Goal: Communication & Community: Answer question/provide support

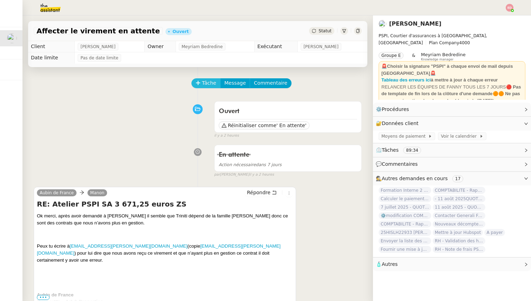
click at [201, 82] on button "Tâche" at bounding box center [206, 83] width 29 height 10
type input "C"
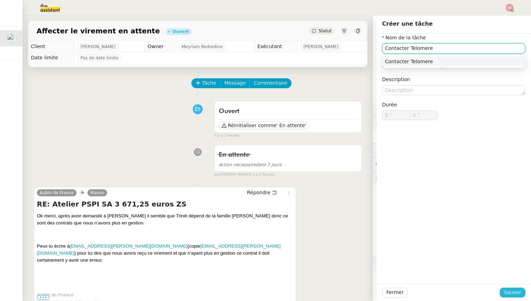
type input "Contacter Telomere"
click at [515, 295] on span "Sauver" at bounding box center [512, 293] width 17 height 8
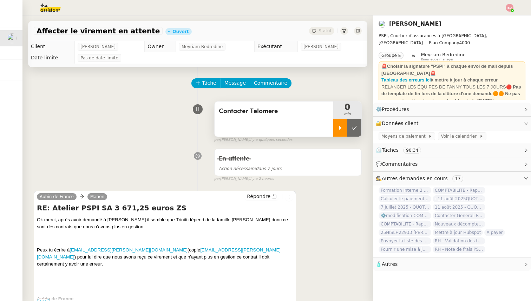
click at [338, 127] on icon at bounding box center [341, 128] width 6 height 6
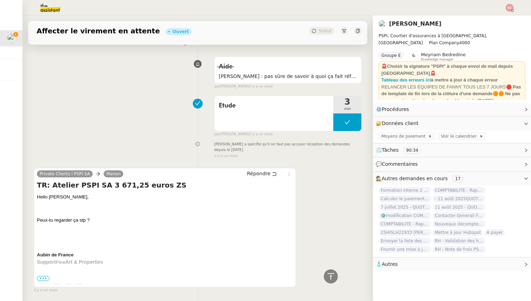
scroll to position [2595, 0]
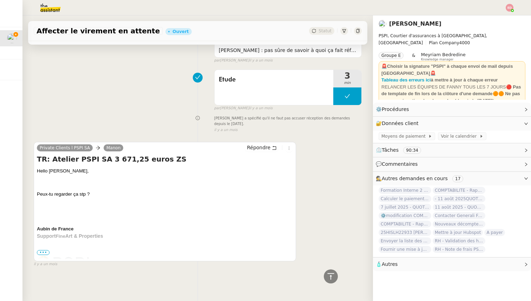
click at [41, 252] on span "•••" at bounding box center [43, 252] width 13 height 5
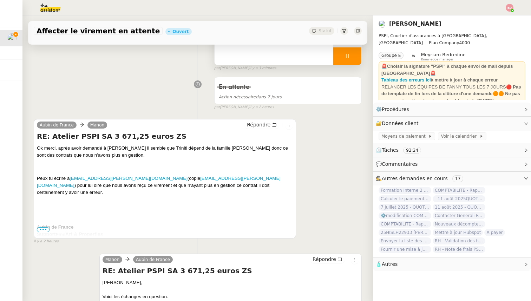
scroll to position [77, 0]
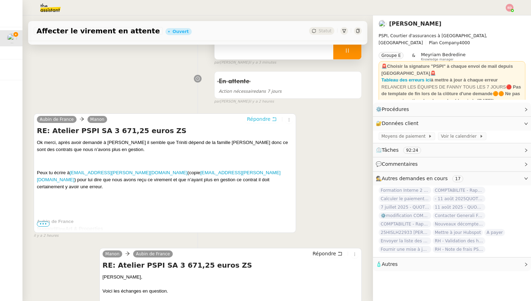
click at [251, 120] on span "Répondre" at bounding box center [259, 119] width 24 height 7
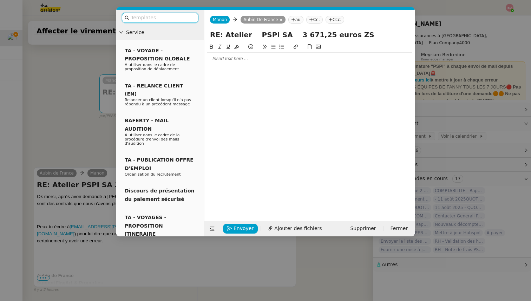
click at [226, 59] on div at bounding box center [309, 59] width 205 height 6
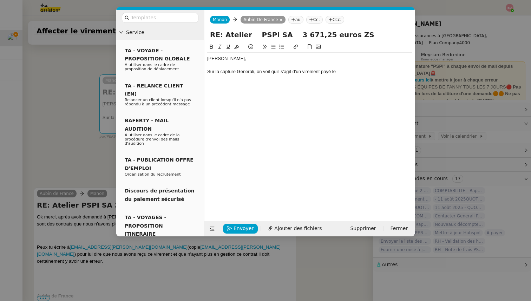
click at [48, 162] on nz-modal-container "Service TA - VOYAGE - PROPOSITION GLOBALE A utiliser dans le cadre de propositi…" at bounding box center [265, 150] width 531 height 301
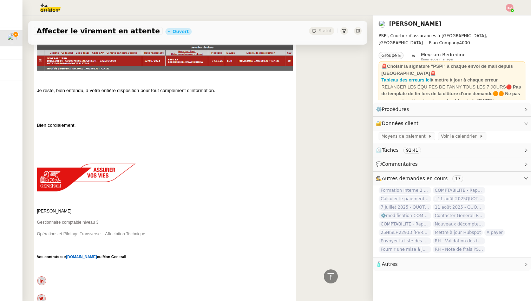
scroll to position [3023, 0]
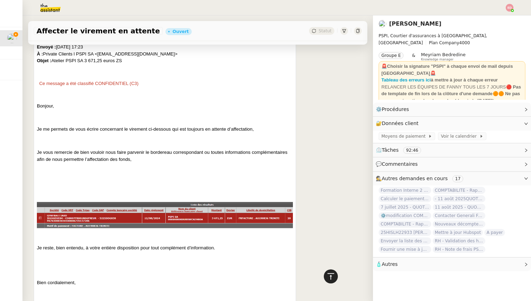
click at [332, 275] on icon at bounding box center [331, 276] width 8 height 8
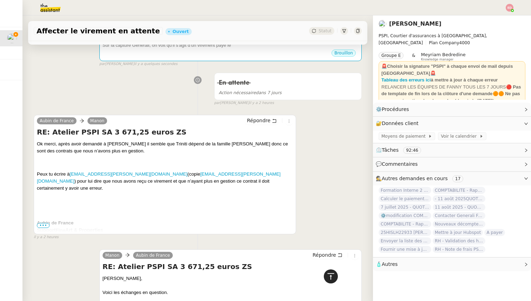
scroll to position [0, 0]
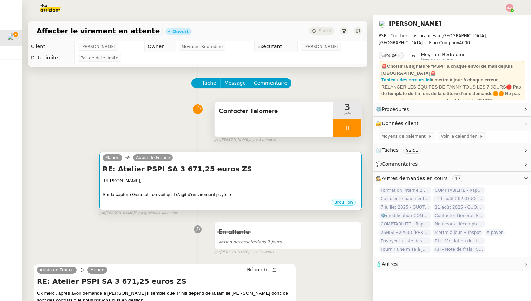
click at [251, 190] on div at bounding box center [231, 188] width 256 height 7
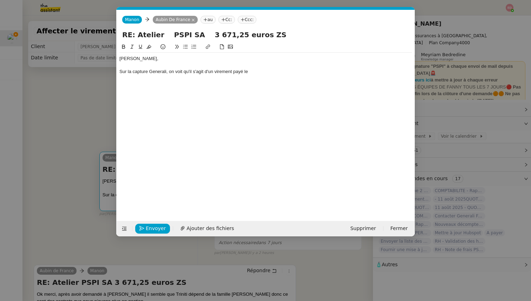
scroll to position [0, 15]
click at [268, 70] on div "Sur la capture Generali, on voit qu'il s'agit d'un virement payé le" at bounding box center [265, 72] width 293 height 6
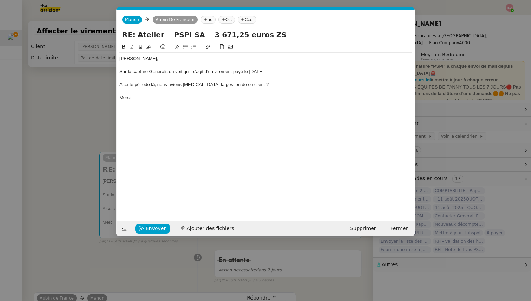
click at [142, 83] on div "A cette période là, nous avions [MEDICAL_DATA] la gestion de ce client ?" at bounding box center [265, 85] width 293 height 6
click at [0, 0] on lt-em "période-là" at bounding box center [0, 0] width 0 height 0
click at [121, 88] on div "A cette période-là, nous avions [MEDICAL_DATA] la gestion de ce client ?" at bounding box center [265, 85] width 293 height 6
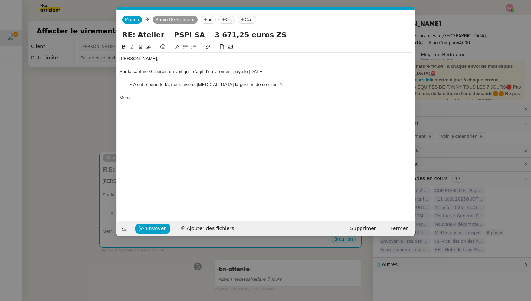
click at [55, 118] on nz-modal-container "Service TA - VOYAGE - PROPOSITION GLOBALE A utiliser dans le cadre de propositi…" at bounding box center [265, 150] width 531 height 301
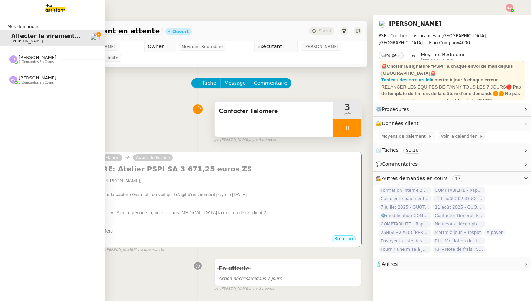
click at [24, 64] on span "2 demandes en cours" at bounding box center [36, 62] width 35 height 4
click at [25, 111] on span "[PERSON_NAME]" at bounding box center [38, 109] width 38 height 5
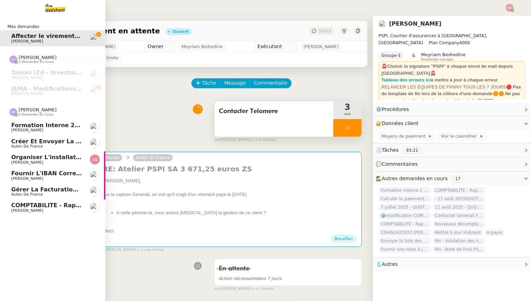
click at [26, 193] on span "Aubin de France" at bounding box center [27, 194] width 32 height 5
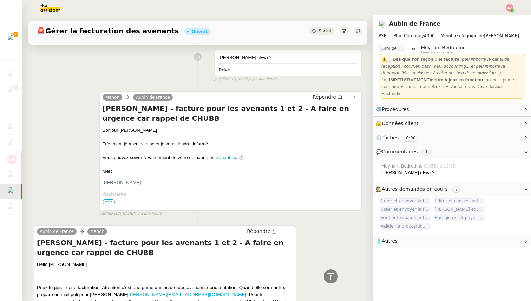
scroll to position [5, 0]
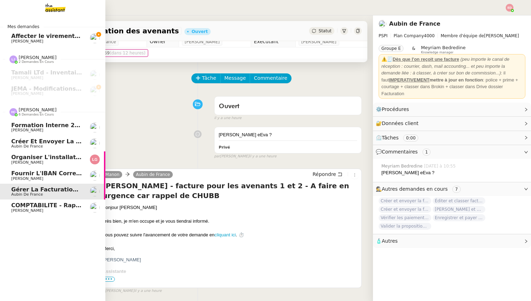
click at [17, 173] on span "Fournir l'IBAN correct à l'assureur" at bounding box center [67, 173] width 112 height 7
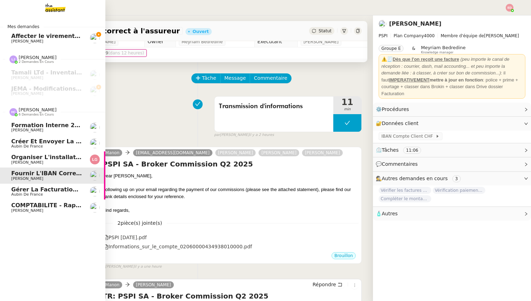
click at [21, 155] on span "Organiser l'installation de la fibre" at bounding box center [67, 157] width 112 height 7
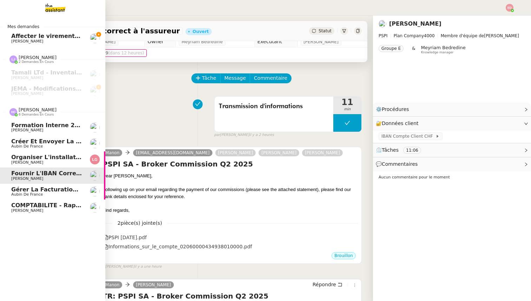
click at [20, 177] on span "[PERSON_NAME]" at bounding box center [27, 178] width 32 height 5
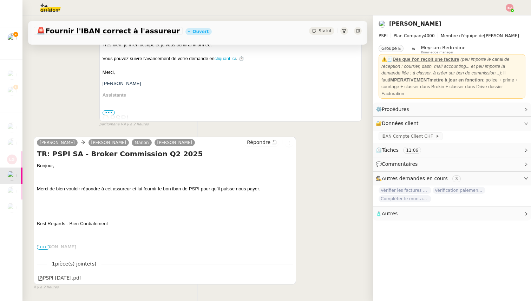
scroll to position [305, 0]
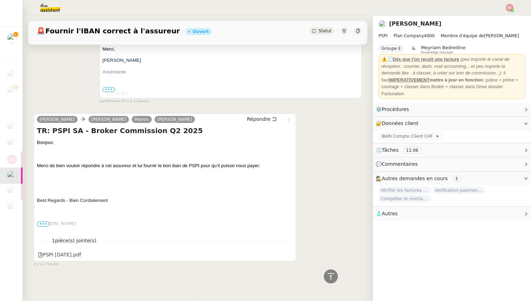
click at [47, 224] on span "•••" at bounding box center [43, 224] width 13 height 5
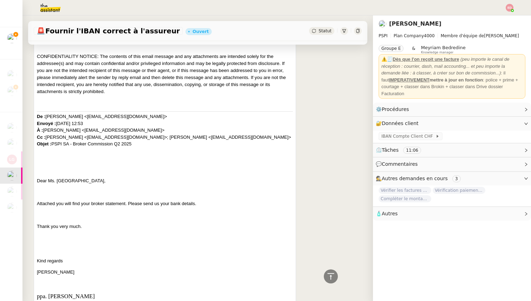
scroll to position [735, 0]
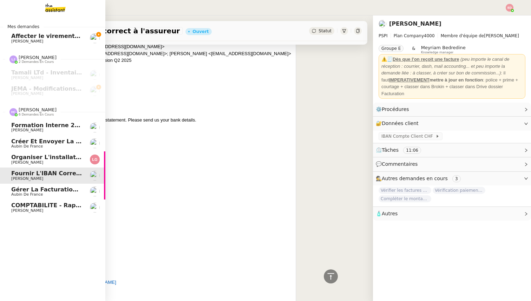
click at [26, 130] on span "[PERSON_NAME]" at bounding box center [27, 130] width 32 height 5
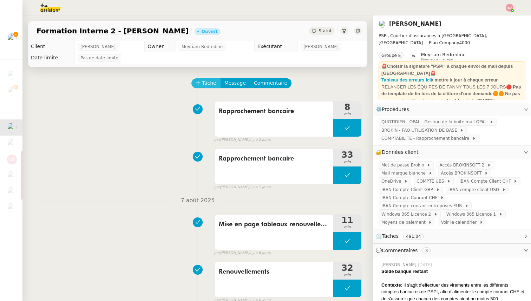
click at [206, 84] on span "Tâche" at bounding box center [209, 83] width 14 height 8
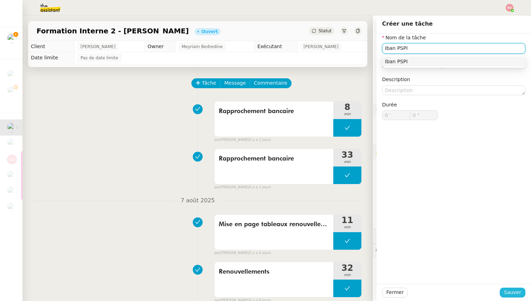
type input "Iban PSPI"
click at [509, 294] on span "Sauver" at bounding box center [512, 293] width 17 height 8
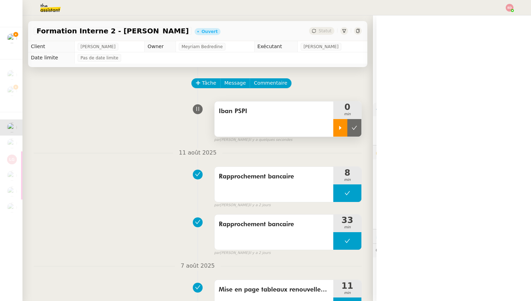
click at [337, 126] on div at bounding box center [341, 128] width 14 height 18
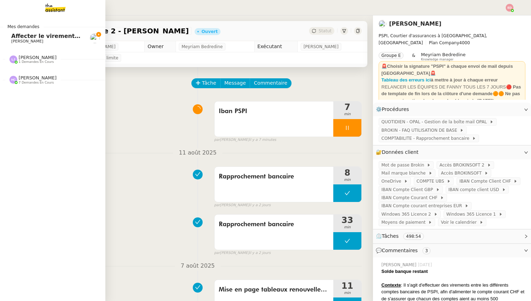
click at [42, 39] on span "Affecter le virement en attente" at bounding box center [60, 36] width 99 height 7
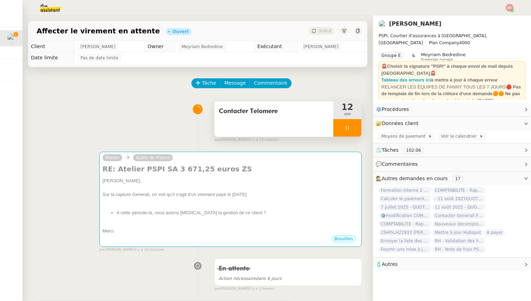
click at [357, 126] on div at bounding box center [348, 128] width 28 height 18
click at [357, 126] on icon at bounding box center [355, 128] width 6 height 6
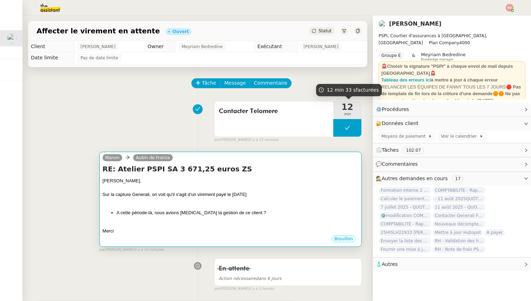
click at [260, 222] on div at bounding box center [231, 224] width 256 height 7
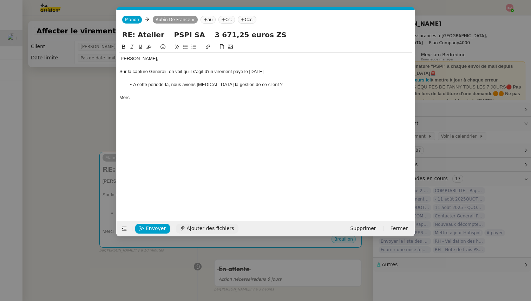
scroll to position [0, 15]
click at [156, 226] on span "Envoyer" at bounding box center [156, 229] width 20 height 8
click at [156, 226] on span "Confirmer l'envoi" at bounding box center [167, 229] width 42 height 8
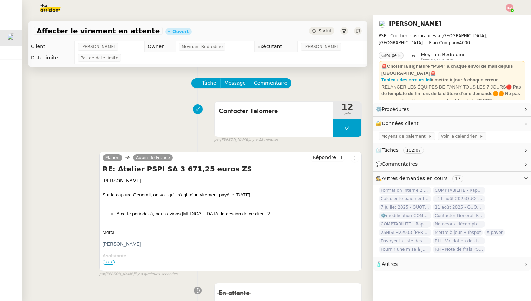
click at [326, 31] on span "Statut" at bounding box center [325, 30] width 13 height 5
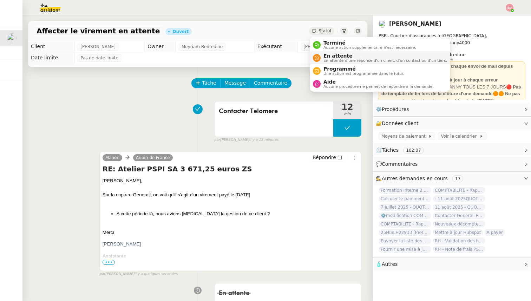
click at [333, 56] on span "En attente" at bounding box center [386, 56] width 124 height 6
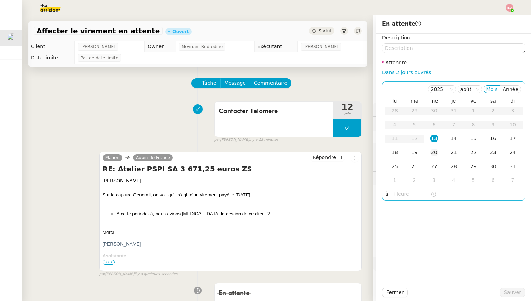
click at [435, 152] on div "20" at bounding box center [435, 153] width 8 height 8
click at [505, 293] on button "Sauver" at bounding box center [513, 293] width 26 height 10
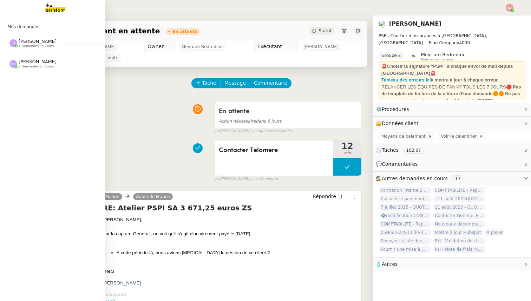
click at [29, 66] on span "7 demandes en cours" at bounding box center [36, 67] width 35 height 4
click at [36, 57] on span "[PERSON_NAME] 7 demandes en cours" at bounding box center [55, 60] width 105 height 15
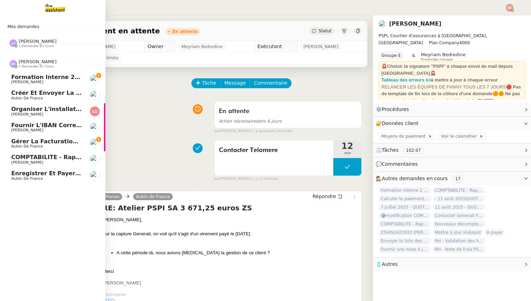
click at [33, 145] on span "Aubin de France" at bounding box center [27, 146] width 32 height 5
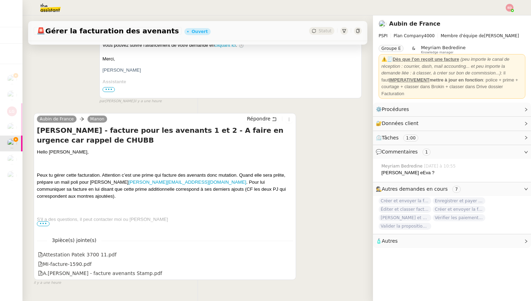
scroll to position [230, 0]
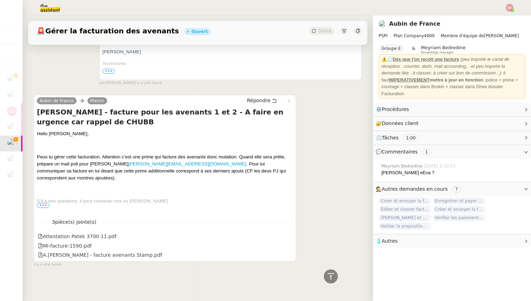
click at [44, 207] on span "•••" at bounding box center [43, 205] width 13 height 5
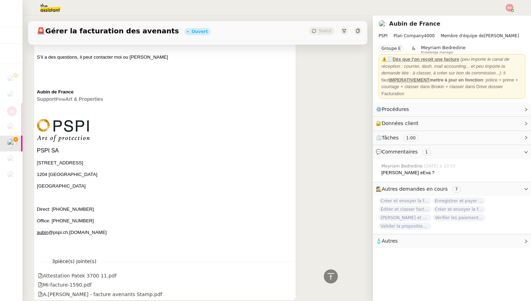
scroll to position [406, 0]
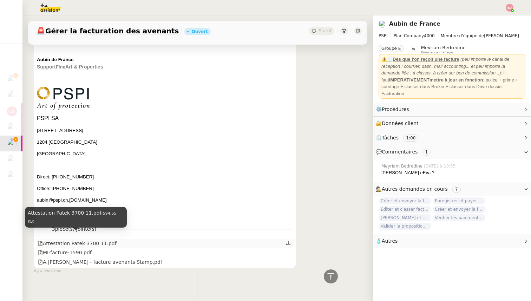
click at [58, 240] on div "Attestation Patek 3700 11.pdf" at bounding box center [77, 244] width 79 height 8
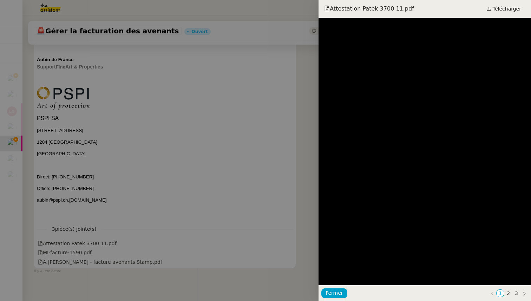
click at [52, 247] on div at bounding box center [265, 150] width 531 height 301
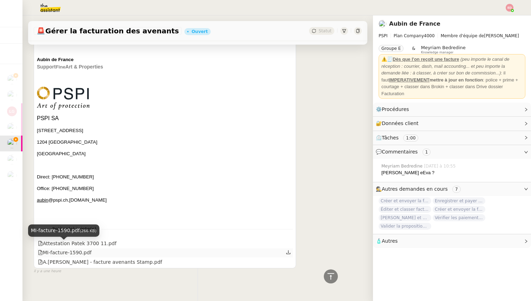
click at [58, 249] on div "MI-facture-1590.pdf" at bounding box center [65, 253] width 54 height 8
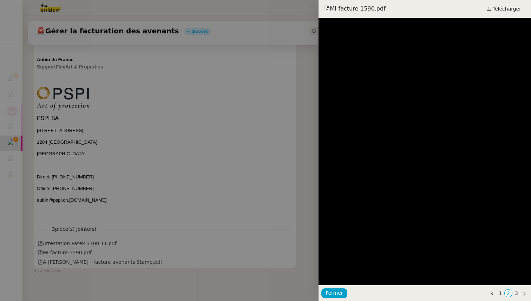
click at [71, 265] on div at bounding box center [265, 150] width 531 height 301
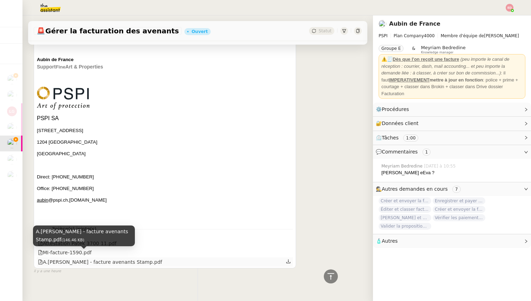
click at [61, 258] on div "A.[PERSON_NAME] - facture avenants Stamp.pdf" at bounding box center [100, 262] width 124 height 8
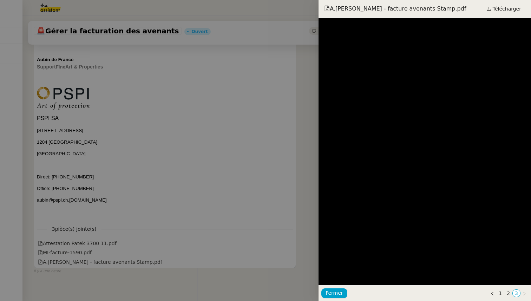
click at [60, 153] on div at bounding box center [265, 150] width 531 height 301
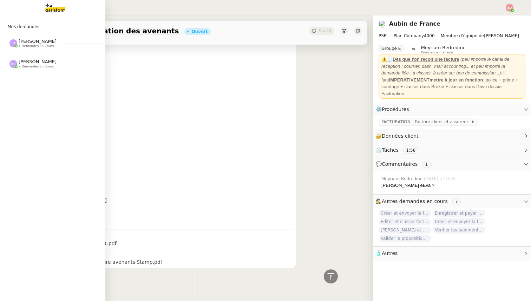
click at [36, 59] on span "[PERSON_NAME]" at bounding box center [38, 61] width 38 height 5
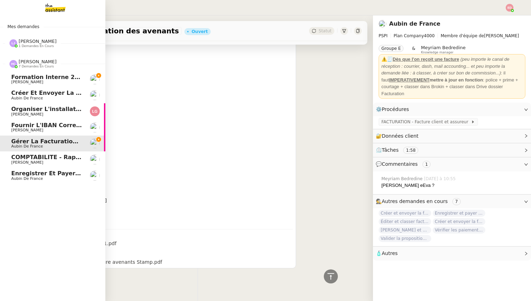
click at [33, 79] on span "Formation Interne 2 - [PERSON_NAME]" at bounding box center [72, 77] width 122 height 7
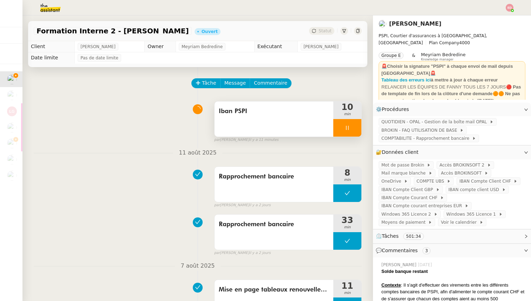
click at [225, 114] on span "Iban PSPI" at bounding box center [274, 111] width 110 height 11
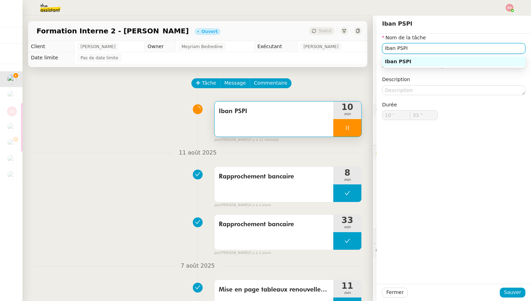
type input "34 ""
click at [386, 48] on input "Iban PSPI" at bounding box center [453, 48] width 143 height 10
type input "F PSPI"
type input "35 ""
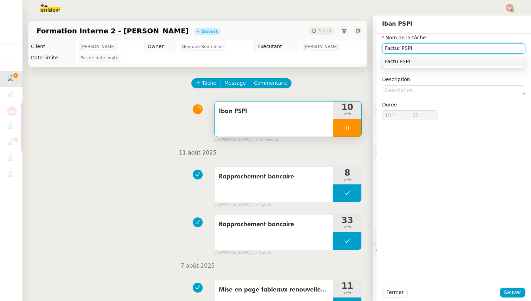
type input "Facture PSPI"
type input "36 ""
type input "Facture PSPI"
click at [511, 295] on span "Sauver" at bounding box center [512, 293] width 17 height 8
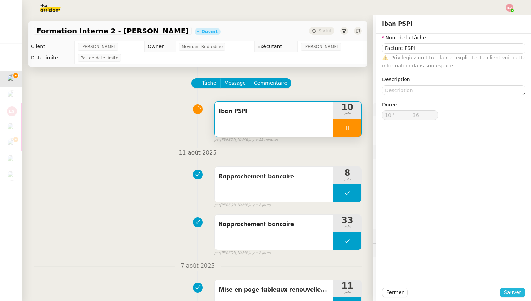
type input "37 ""
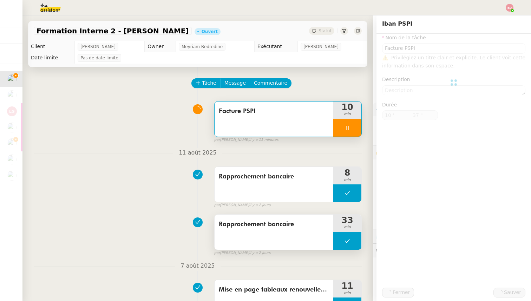
type input "Facture PSPI"
type input "10 '"
type input "37 ""
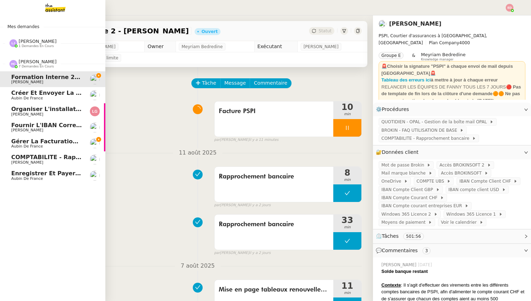
click at [28, 144] on span "Gérer la facturation des avenants" at bounding box center [66, 141] width 111 height 7
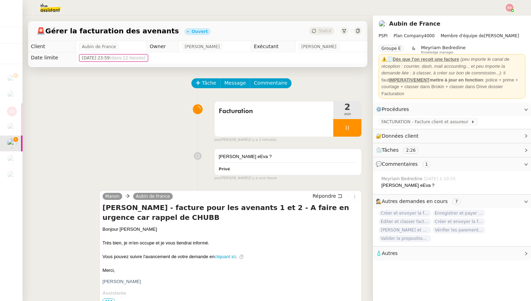
scroll to position [230, 0]
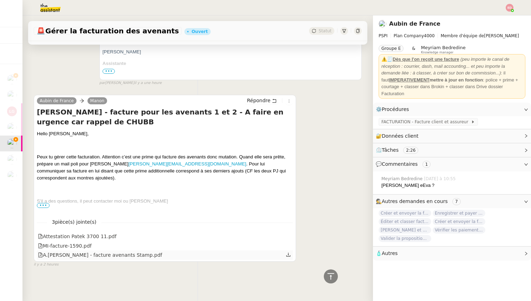
click at [102, 257] on div "A.[PERSON_NAME] - facture avenants Stamp.pdf" at bounding box center [100, 255] width 124 height 8
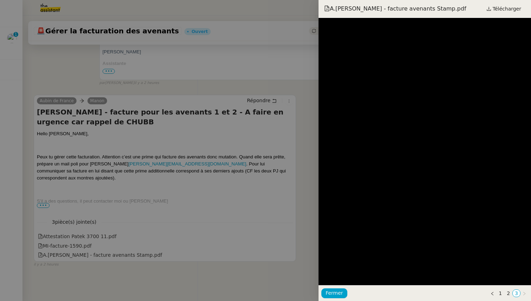
click at [43, 52] on div at bounding box center [265, 150] width 531 height 301
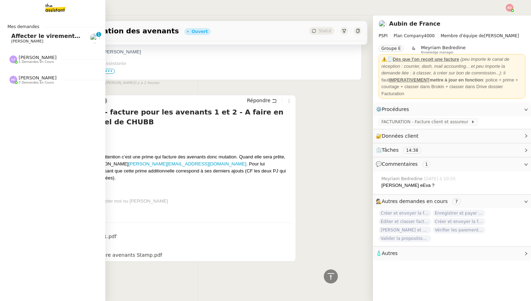
click at [34, 35] on span "Affecter le virement en attente" at bounding box center [60, 36] width 99 height 7
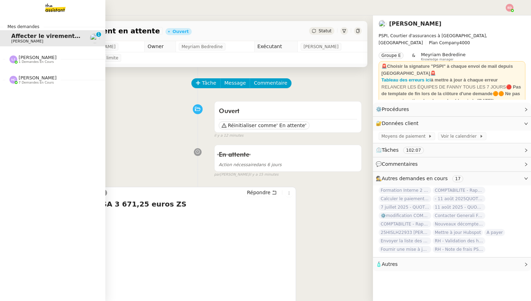
click at [24, 81] on span "7 demandes en cours" at bounding box center [36, 83] width 35 height 4
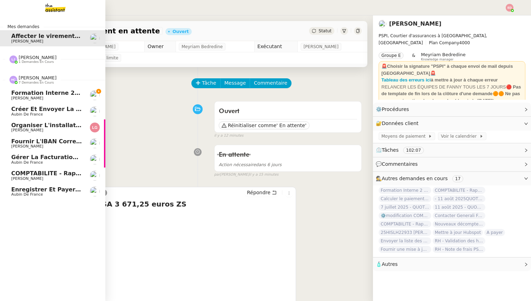
click at [43, 95] on span "Formation Interne 2 - [PERSON_NAME]" at bounding box center [72, 93] width 122 height 7
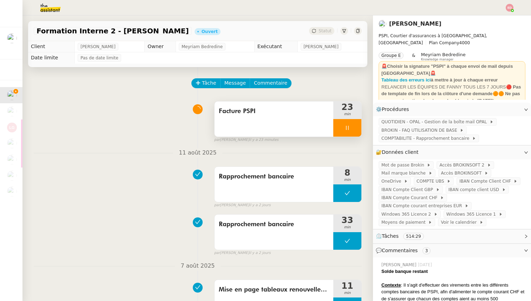
click at [357, 128] on div at bounding box center [348, 128] width 28 height 18
click at [357, 128] on icon at bounding box center [355, 128] width 6 height 6
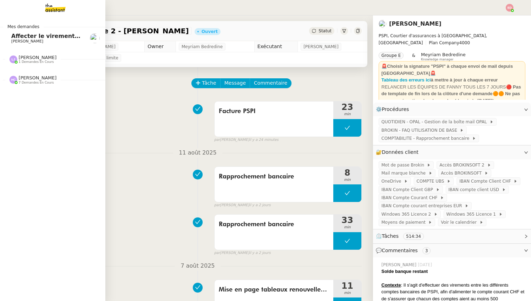
click at [21, 41] on span "[PERSON_NAME]" at bounding box center [27, 41] width 32 height 5
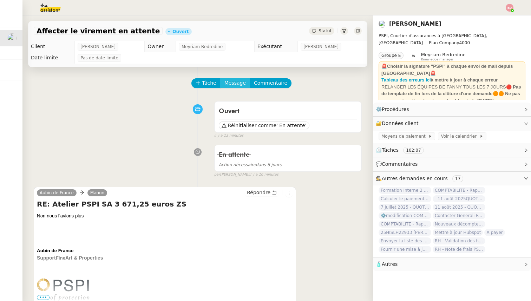
click at [231, 80] on span "Message" at bounding box center [235, 83] width 21 height 8
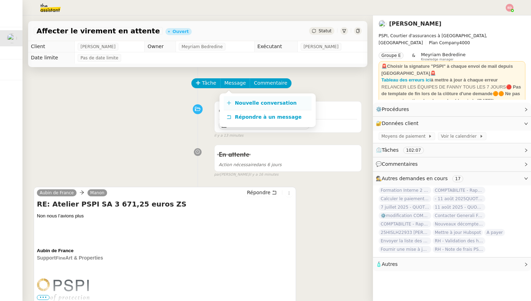
click at [243, 99] on link "Nouvelle conversation" at bounding box center [268, 103] width 88 height 14
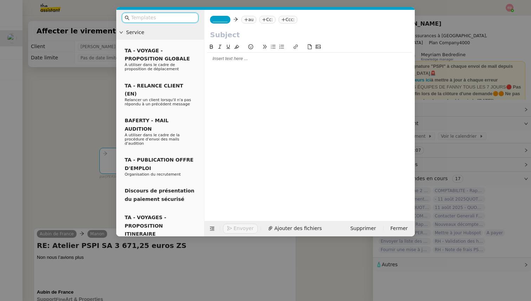
click at [222, 58] on div at bounding box center [309, 59] width 205 height 6
click at [246, 19] on icon at bounding box center [246, 20] width 0 height 4
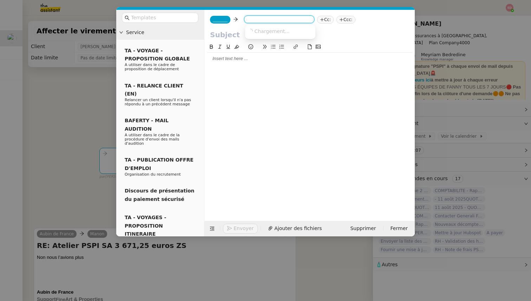
paste input "[EMAIL_ADDRESS][PERSON_NAME][DOMAIN_NAME]"
type input "[EMAIL_ADDRESS][PERSON_NAME][DOMAIN_NAME]"
click at [261, 30] on span "VILLETTE-[PERSON_NAME]" at bounding box center [298, 31] width 100 height 6
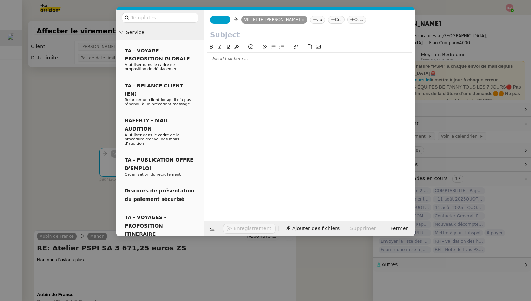
click at [221, 16] on nz-tag "_______" at bounding box center [220, 20] width 20 height 8
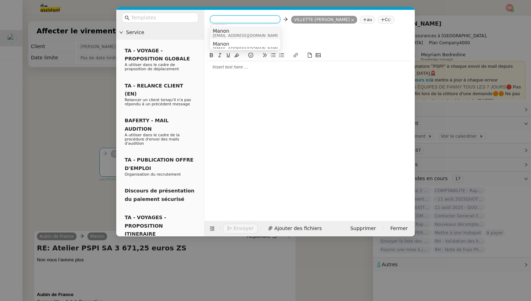
click at [225, 32] on span "Manon" at bounding box center [246, 31] width 67 height 6
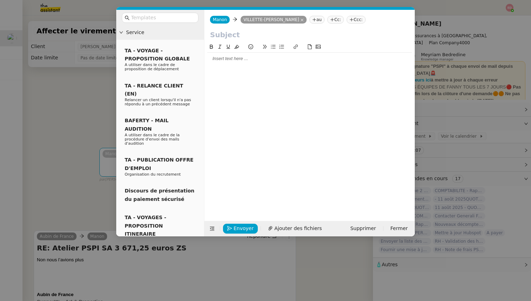
click at [84, 110] on nz-modal-container "Service TA - VOYAGE - PROPOSITION GLOBALE A utiliser dans le cadre de propositi…" at bounding box center [265, 150] width 531 height 301
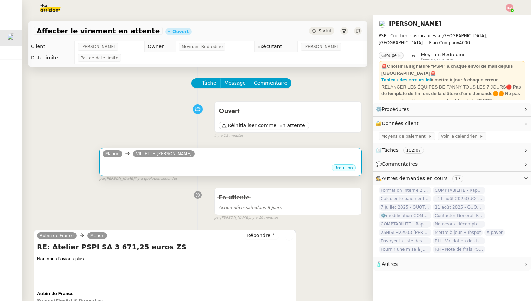
click at [237, 160] on div "•••" at bounding box center [231, 162] width 256 height 4
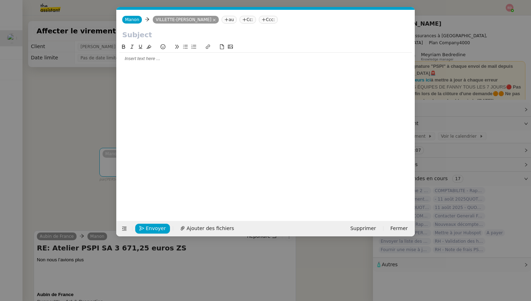
scroll to position [0, 15]
click at [243, 21] on icon at bounding box center [244, 20] width 4 height 4
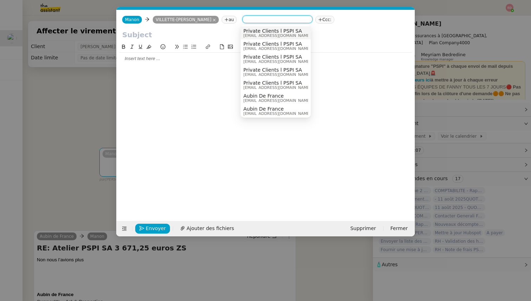
paste input "[EMAIL_ADDRESS][PERSON_NAME][DOMAIN_NAME]"
type input "[EMAIL_ADDRESS][PERSON_NAME][DOMAIN_NAME]"
click at [255, 27] on nz-option-item "[PERSON_NAME] [EMAIL_ADDRESS][PERSON_NAME][DOMAIN_NAME]" at bounding box center [276, 32] width 70 height 13
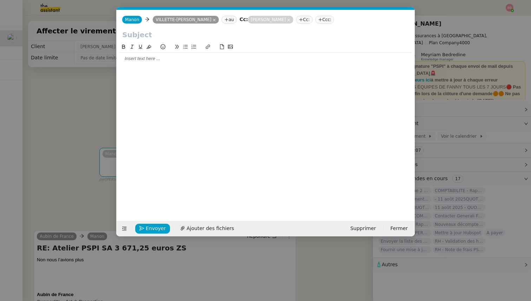
click at [137, 30] on input "text" at bounding box center [265, 35] width 287 height 11
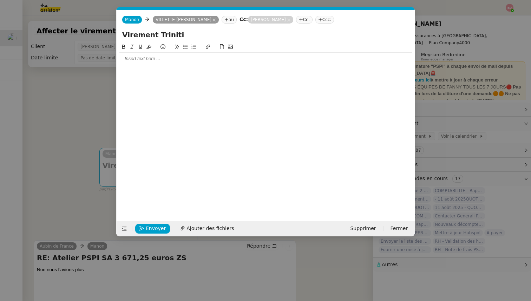
type input "Virement Triniti"
click at [136, 59] on div at bounding box center [265, 59] width 293 height 6
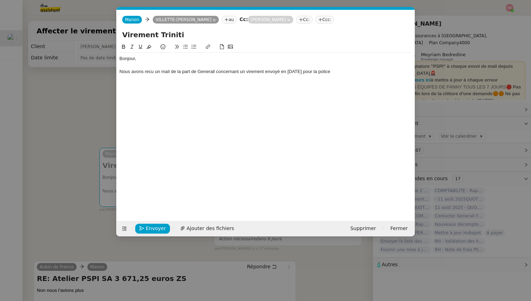
click at [93, 157] on nz-modal-container "Service TA - VOYAGE - PROPOSITION GLOBALE A utiliser dans le cadre de propositi…" at bounding box center [265, 150] width 531 height 301
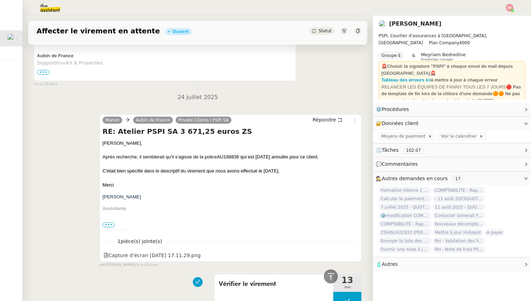
scroll to position [1843, 0]
click at [229, 157] on span "AU198836 qui est [DATE] annulée pour ce client." at bounding box center [268, 156] width 102 height 5
copy span "AU198836"
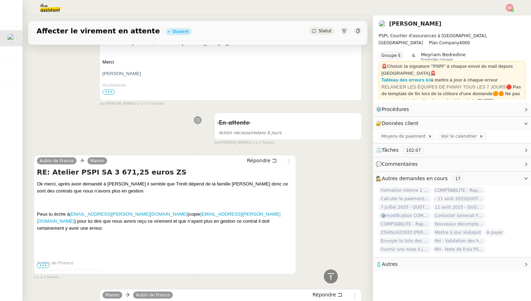
scroll to position [0, 0]
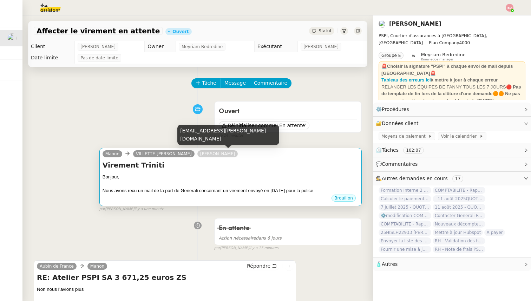
click at [236, 180] on div "Bonjour," at bounding box center [231, 177] width 256 height 7
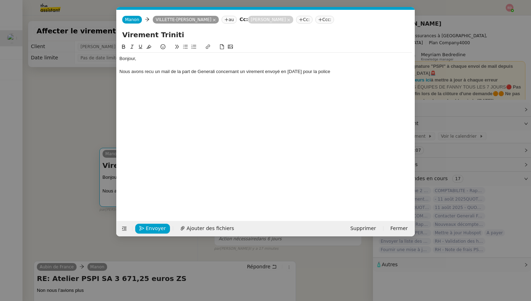
scroll to position [0, 15]
click at [350, 73] on div "Nous avons recu un mail de la part de Generali concernant un virement envoyé en…" at bounding box center [265, 72] width 293 height 6
click at [150, 72] on div "Nous avons recu un mail de la part de Generali concernant un virement envoyé en…" at bounding box center [265, 72] width 293 height 6
click at [0, 0] on lt-span "reçu" at bounding box center [0, 0] width 0 height 0
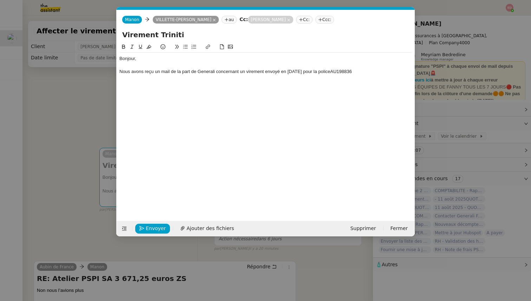
click at [370, 71] on div "Nous avons reçu un mail de la part de Generali concernant un virement envoyé en…" at bounding box center [265, 72] width 293 height 6
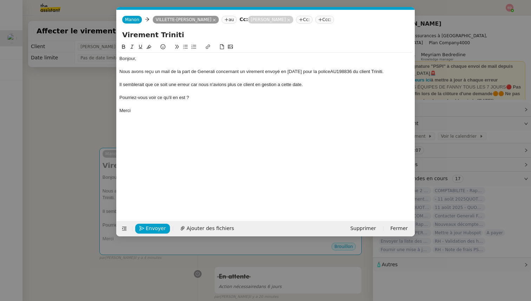
click at [119, 97] on span "Pourriez-vous voir ce qu'il en est ?" at bounding box center [154, 97] width 70 height 5
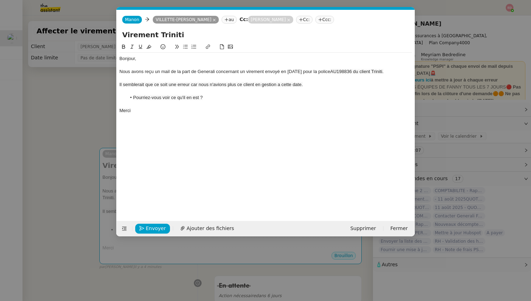
click at [194, 86] on span "Il semblerait que ce soit une erreur car nous n'avions plus ce client en gestio…" at bounding box center [210, 84] width 183 height 5
click at [0, 0] on lt-span ", car" at bounding box center [0, 0] width 0 height 0
click at [72, 138] on nz-modal-container "Service TA - VOYAGE - PROPOSITION GLOBALE A utiliser dans le cadre de propositi…" at bounding box center [265, 150] width 531 height 301
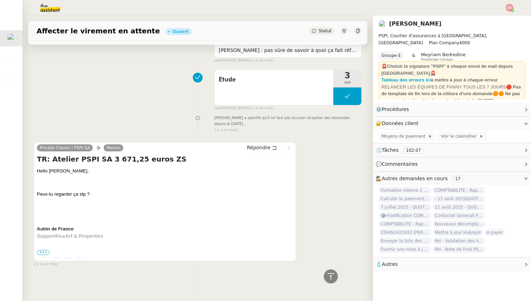
click at [43, 251] on span "•••" at bounding box center [43, 252] width 13 height 5
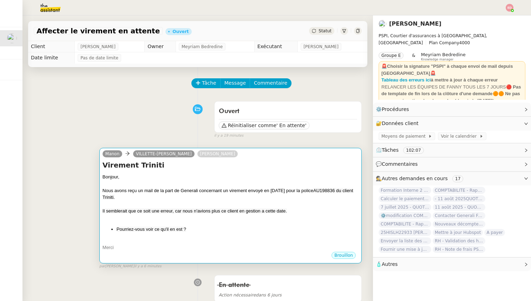
click at [155, 176] on div "Bonjour," at bounding box center [231, 177] width 256 height 7
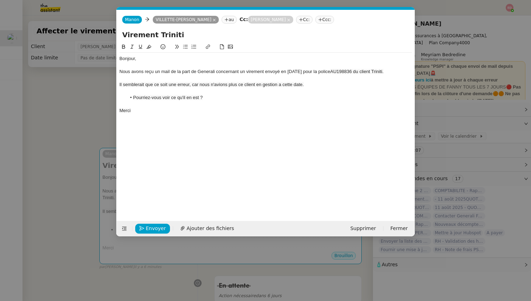
scroll to position [0, 15]
click at [150, 230] on span "Envoyer" at bounding box center [156, 229] width 20 height 8
click at [150, 230] on span "Confirmer l'envoi" at bounding box center [167, 229] width 42 height 8
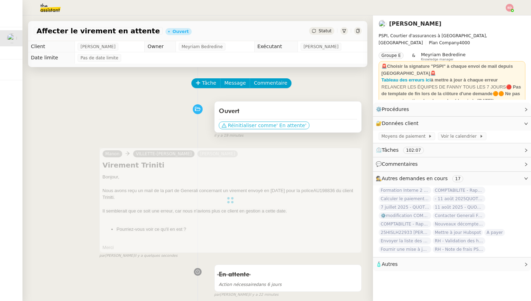
click at [243, 126] on span "Réinitialiser comme" at bounding box center [252, 125] width 48 height 7
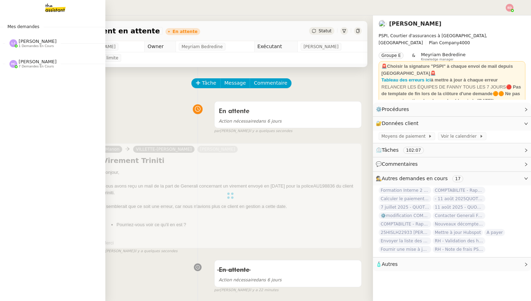
click at [24, 41] on span "[PERSON_NAME]" at bounding box center [38, 41] width 38 height 5
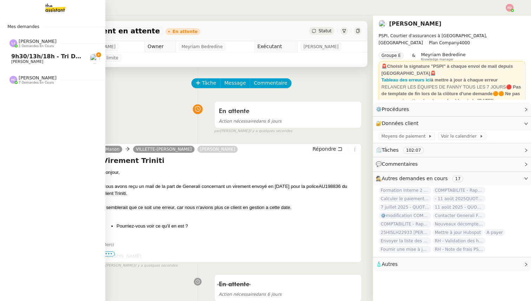
click at [24, 41] on span "[PERSON_NAME]" at bounding box center [38, 41] width 38 height 5
click at [24, 67] on span "7 demandes en cours" at bounding box center [36, 67] width 35 height 4
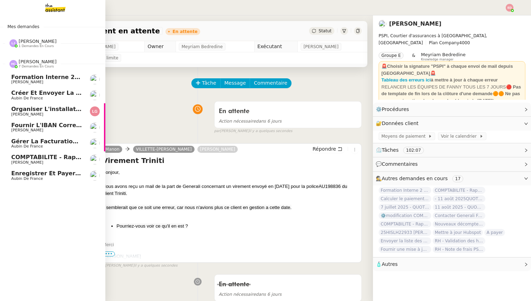
click at [24, 66] on span "7 demandes en cours" at bounding box center [36, 67] width 35 height 4
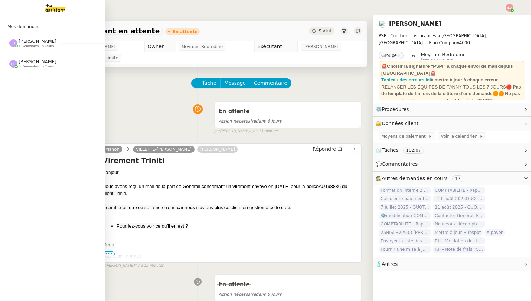
click at [24, 47] on span "1 demandes en cours" at bounding box center [36, 46] width 35 height 4
click at [25, 37] on span "[PERSON_NAME] 1 demandes en cours" at bounding box center [55, 40] width 105 height 15
click at [27, 83] on span "6 demandes en cours" at bounding box center [36, 83] width 35 height 4
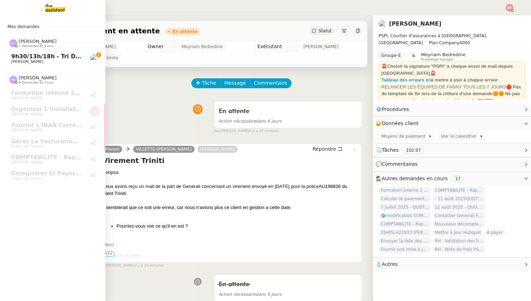
click at [35, 50] on div "[PERSON_NAME] 1 demandes en cours" at bounding box center [52, 40] width 105 height 20
click at [32, 43] on span "[PERSON_NAME]" at bounding box center [38, 41] width 38 height 5
click at [33, 55] on span "9h30/13h/18h - Tri de la boite mail PRO - 8 août 2025" at bounding box center [96, 56] width 171 height 7
